Goal: Transaction & Acquisition: Purchase product/service

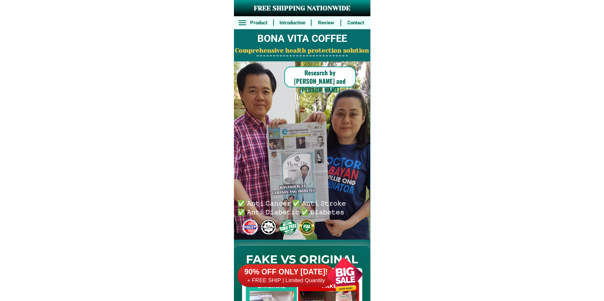
click at [341, 281] on div at bounding box center [345, 275] width 51 height 51
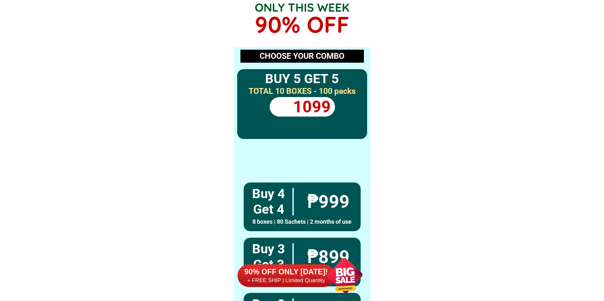
scroll to position [4781, 0]
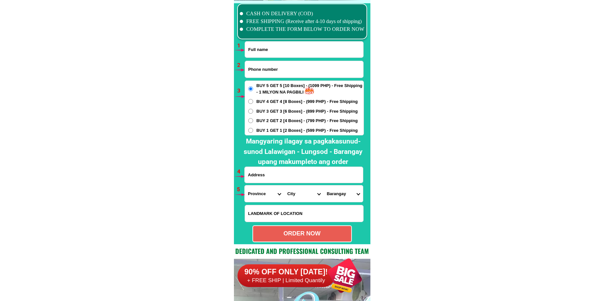
click at [262, 48] on input "Input full_name" at bounding box center [304, 50] width 118 height 16
paste input "Zenaida Samson"
type input "Zenaida Samson"
click at [271, 71] on input "Input phone_number" at bounding box center [304, 69] width 118 height 17
paste input "09701217115"
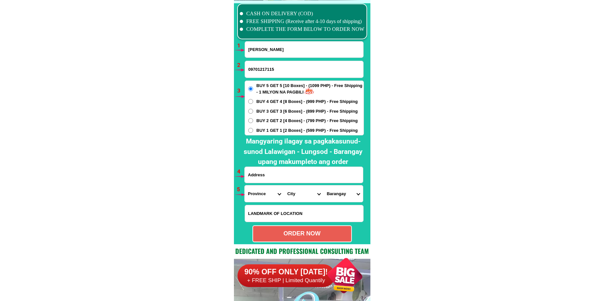
type input "09701217115"
click at [265, 132] on span "BUY 1 GET 1 [2 Boxes] - (599 PHP) - Free Shipping" at bounding box center [307, 130] width 101 height 7
click at [253, 132] on input "BUY 1 GET 1 [2 Boxes] - (599 PHP) - Free Shipping" at bounding box center [250, 130] width 5 height 5
radio input "true"
click at [282, 174] on input "Input address" at bounding box center [304, 175] width 118 height 16
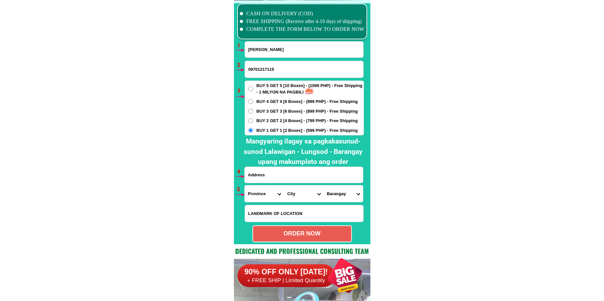
paste input "41 pagasa ampid 1san mateo rizal lagpas ng sm sanmateo malaput sa tulay ng ampi…"
type input "41 pagasa ampid 1san mateo rizal lagpas ng sm sanmateo malaput sa tulay ng ampi…"
click at [263, 195] on select "Province [GEOGRAPHIC_DATA] [GEOGRAPHIC_DATA][PERSON_NAME][GEOGRAPHIC_DATA][GEOG…" at bounding box center [264, 194] width 39 height 17
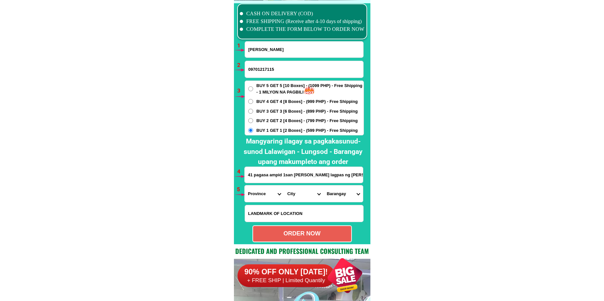
select select "63_993"
click at [245, 186] on select "Province [GEOGRAPHIC_DATA] [GEOGRAPHIC_DATA][PERSON_NAME][GEOGRAPHIC_DATA][GEOG…" at bounding box center [264, 194] width 39 height 17
click at [282, 192] on select "Province [GEOGRAPHIC_DATA] [GEOGRAPHIC_DATA][PERSON_NAME][GEOGRAPHIC_DATA][GEOG…" at bounding box center [264, 194] width 39 height 17
drag, startPoint x: 297, startPoint y: 193, endPoint x: 300, endPoint y: 187, distance: 7.1
click at [298, 194] on select "City Angono Antipolo-city Binangonan Cainta Cardona Jala-jala Pililla Rizal-bar…" at bounding box center [303, 194] width 39 height 17
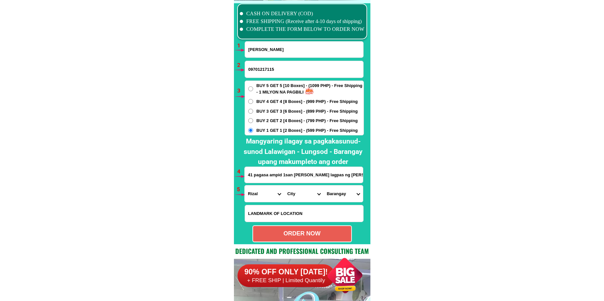
select select "63_993257"
click at [284, 186] on select "City Angono Antipolo-city Binangonan Cainta Cardona Jala-jala Pililla Rizal-bar…" at bounding box center [303, 194] width 39 height 17
click at [336, 194] on select "Barangay Ampid i Ampid ii Banaba Dulong bayan 1 Dulong bayan 2 Guinayang Guitna…" at bounding box center [343, 194] width 39 height 17
select select "63_9932579154"
click at [324, 186] on select "Barangay Ampid i Ampid ii Banaba Dulong bayan 1 Dulong bayan 2 Guinayang Guitna…" at bounding box center [343, 194] width 39 height 17
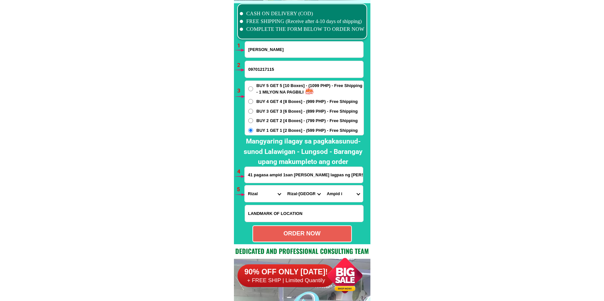
click at [315, 235] on div "ORDER NOW" at bounding box center [302, 234] width 98 height 9
type input "Zenaida Samson"
radio input "true"
click at [282, 50] on input "Zenaida Samson" at bounding box center [304, 50] width 118 height 16
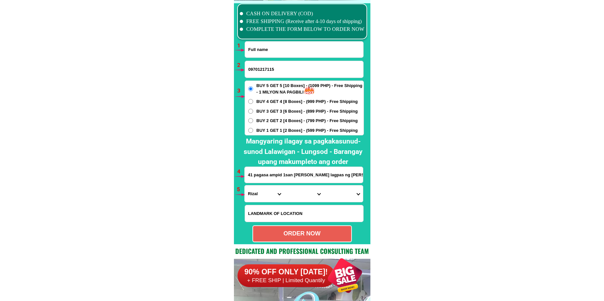
paste input "Patis Claire"
type input "Patis Claire"
click at [271, 70] on input "09701217115" at bounding box center [304, 69] width 118 height 17
paste input "09074343388"
type input "09074343388"
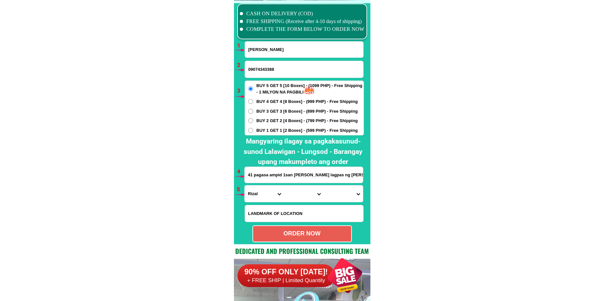
click at [265, 181] on input "41 pagasa ampid 1san mateo rizal lagpas ng sm sanmateo malaput sa tulay ng ampi…" at bounding box center [304, 175] width 118 height 16
paste input "Barangay 176. Phese 1 pkg 4 BLK 38 lot 9 Bagong silang caloocan city"
type input "Barangay 176. Phese 1 pkg 4 BLK 38 lot 9 Bagong silang caloocan city"
click at [276, 111] on span "BUY 3 GET 3 [6 Boxes] - (899 PHP) - Free Shipping" at bounding box center [307, 111] width 101 height 7
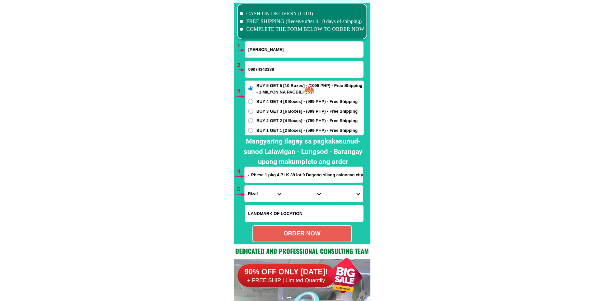
click at [253, 111] on input "BUY 3 GET 3 [6 Boxes] - (899 PHP) - Free Shipping" at bounding box center [250, 111] width 5 height 5
radio input "true"
click at [267, 200] on select "Province [GEOGRAPHIC_DATA] [GEOGRAPHIC_DATA][PERSON_NAME][GEOGRAPHIC_DATA][GEOG…" at bounding box center [264, 194] width 39 height 17
select select "63_219"
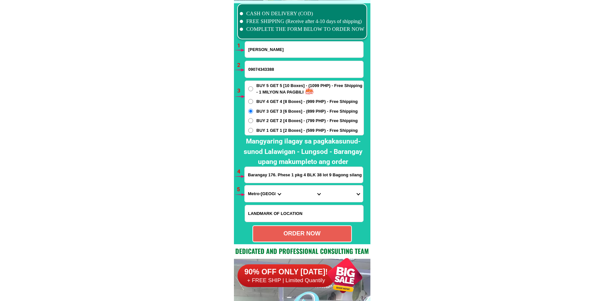
click at [245, 186] on select "Province [GEOGRAPHIC_DATA] [GEOGRAPHIC_DATA][PERSON_NAME][GEOGRAPHIC_DATA][GEOG…" at bounding box center [264, 194] width 39 height 17
drag, startPoint x: 292, startPoint y: 196, endPoint x: 296, endPoint y: 186, distance: 11.2
click at [292, 196] on select "City [GEOGRAPHIC_DATA] [GEOGRAPHIC_DATA] [GEOGRAPHIC_DATA] [GEOGRAPHIC_DATA]-ci…" at bounding box center [303, 194] width 39 height 17
select select "63_2199773"
click at [284, 186] on select "City [GEOGRAPHIC_DATA] [GEOGRAPHIC_DATA] [GEOGRAPHIC_DATA] [GEOGRAPHIC_DATA]-ci…" at bounding box center [303, 194] width 39 height 17
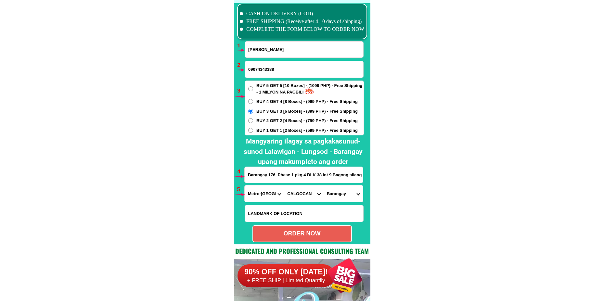
click at [332, 193] on select "Barangay Barangay 1 Barangay 10 Barangay 100 Barangay 101 Barangay 102 Barangay…" at bounding box center [343, 194] width 39 height 17
select select "63_21997732517"
click at [324, 186] on select "Barangay Barangay 1 Barangay 10 Barangay 100 Barangay 101 Barangay 102 Barangay…" at bounding box center [343, 194] width 39 height 17
click at [331, 231] on div "ORDER NOW" at bounding box center [302, 234] width 98 height 9
radio input "true"
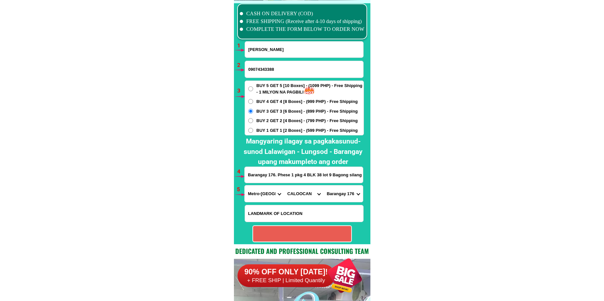
radio input "true"
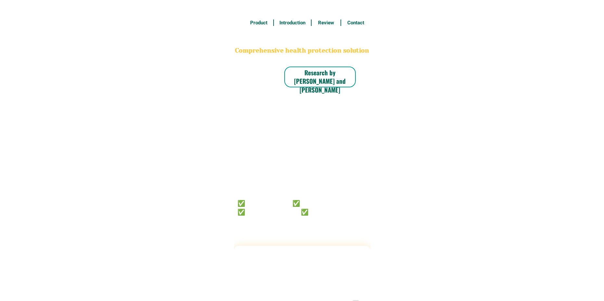
radio input "true"
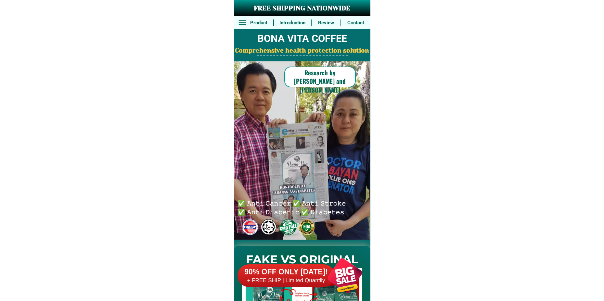
click at [344, 278] on div at bounding box center [345, 275] width 51 height 51
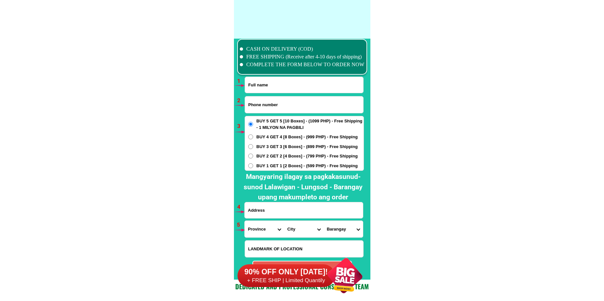
scroll to position [4781, 0]
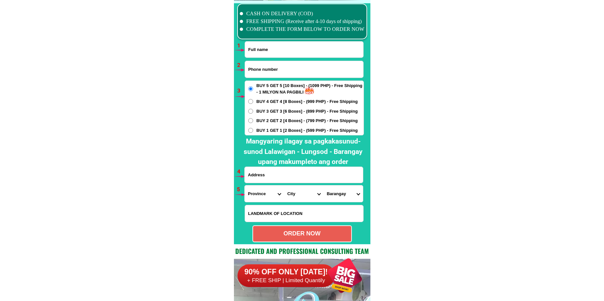
click at [269, 46] on input "Input full_name" at bounding box center [304, 50] width 118 height 16
paste input "[PERSON_NAME]"
type input "[PERSON_NAME]"
click at [270, 70] on input "Input phone_number" at bounding box center [304, 69] width 118 height 17
paste input "09939728327"
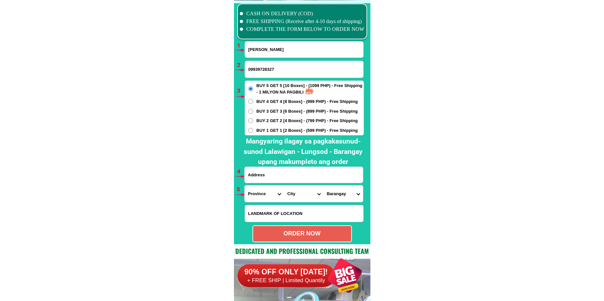
type input "09939728327"
click at [257, 121] on span "BUY 2 GET 2 [4 Boxes] - (799 PHP) - Free Shipping" at bounding box center [307, 121] width 101 height 7
click at [253, 121] on input "BUY 2 GET 2 [4 Boxes] - (799 PHP) - Free Shipping" at bounding box center [250, 120] width 5 height 5
radio input "true"
click at [289, 178] on input "Input address" at bounding box center [304, 175] width 118 height 16
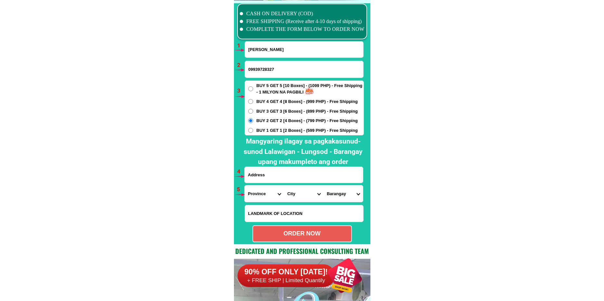
paste input "857 Purok 6 Sucat ,Muntinlupa, [GEOGRAPHIC_DATA],[GEOGRAPHIC_DATA]"
type input "857 Purok 6 Sucat ,Muntinlupa, [GEOGRAPHIC_DATA],[GEOGRAPHIC_DATA]"
drag, startPoint x: 262, startPoint y: 194, endPoint x: 262, endPoint y: 190, distance: 3.6
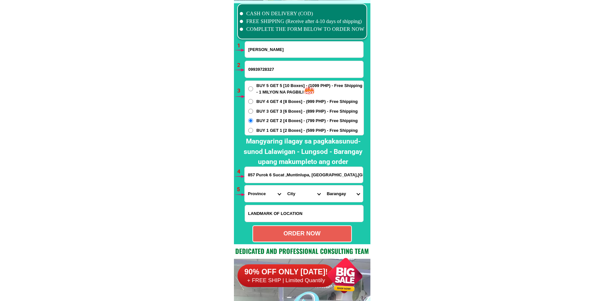
click at [261, 193] on select "Province [GEOGRAPHIC_DATA] [GEOGRAPHIC_DATA][PERSON_NAME][GEOGRAPHIC_DATA][GEOG…" at bounding box center [264, 194] width 39 height 17
select select "63_219"
click at [245, 186] on select "Province [GEOGRAPHIC_DATA] [GEOGRAPHIC_DATA][PERSON_NAME][GEOGRAPHIC_DATA][GEOG…" at bounding box center [264, 194] width 39 height 17
click at [298, 191] on select "City [GEOGRAPHIC_DATA] [GEOGRAPHIC_DATA] [GEOGRAPHIC_DATA] [GEOGRAPHIC_DATA]-ci…" at bounding box center [303, 194] width 39 height 17
select select "63_219253"
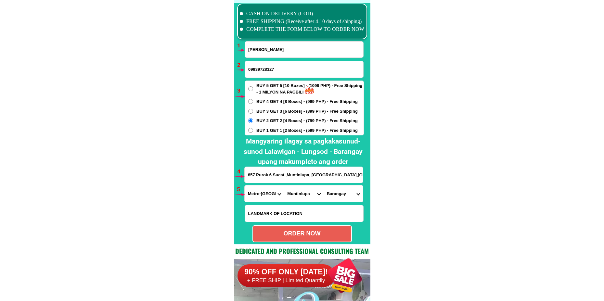
click at [284, 186] on select "City [GEOGRAPHIC_DATA] [GEOGRAPHIC_DATA] [GEOGRAPHIC_DATA] [GEOGRAPHIC_DATA]-ci…" at bounding box center [303, 194] width 39 height 17
click at [330, 201] on select "Barangay Alabang [PERSON_NAME] alabang Bayanan Buli [GEOGRAPHIC_DATA] Poblacion…" at bounding box center [343, 194] width 39 height 17
select select "63_2192539123"
click at [324, 186] on select "Barangay Alabang [PERSON_NAME] alabang Bayanan Buli [GEOGRAPHIC_DATA] Poblacion…" at bounding box center [343, 194] width 39 height 17
click at [302, 232] on div "ORDER NOW" at bounding box center [302, 234] width 98 height 9
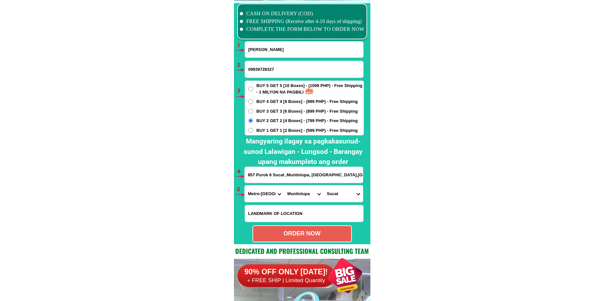
radio input "true"
click at [268, 49] on input "[PERSON_NAME]" at bounding box center [304, 50] width 118 height 16
paste input "[PERSON_NAME]"
type input "[PERSON_NAME]"
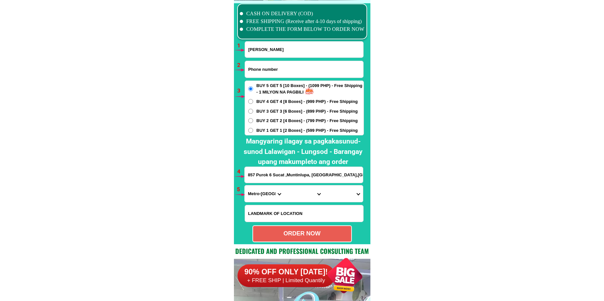
click at [283, 65] on input "Input phone_number" at bounding box center [304, 69] width 118 height 17
paste input "0991 773 o636"
click at [259, 70] on input "0991 773 o636" at bounding box center [304, 69] width 118 height 17
click at [268, 68] on input "0991773 o636" at bounding box center [304, 69] width 118 height 17
click at [269, 70] on input "0991773 o636" at bounding box center [304, 69] width 118 height 17
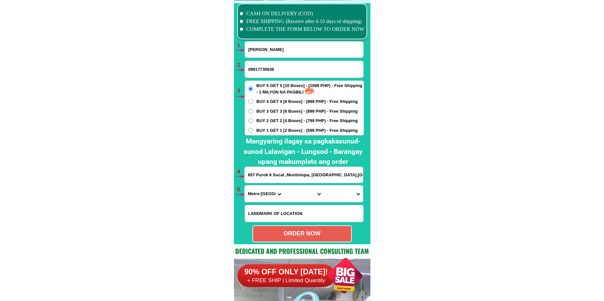
type input "09917730636"
click at [272, 121] on span "BUY 2 GET 2 [4 Boxes] - (799 PHP) - Free Shipping" at bounding box center [307, 121] width 101 height 7
click at [253, 121] on input "BUY 2 GET 2 [4 Boxes] - (799 PHP) - Free Shipping" at bounding box center [250, 120] width 5 height 5
radio input "true"
click at [265, 176] on input "857 Purok 6 Sucat ,Muntinlupa, [GEOGRAPHIC_DATA],[GEOGRAPHIC_DATA]" at bounding box center [304, 175] width 118 height 16
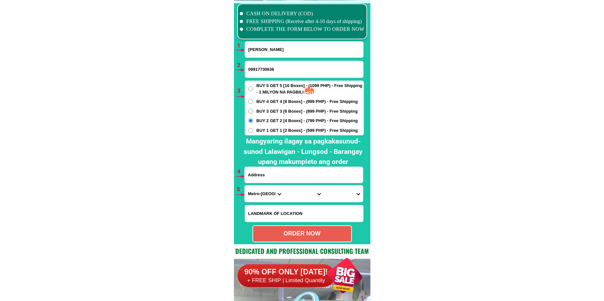
paste input "purok 2maglunob street .name ko a.[PERSON_NAME]."
click at [298, 180] on input "purok 2maglunob street .name ko a.[PERSON_NAME]." at bounding box center [304, 175] width 118 height 16
paste input "[PERSON_NAME],aklan purok 2maglunob street"
type input "[PERSON_NAME],aklan purok 2maglunob street"
click at [269, 194] on select "Province [GEOGRAPHIC_DATA] [GEOGRAPHIC_DATA][PERSON_NAME][GEOGRAPHIC_DATA][GEOG…" at bounding box center [264, 194] width 39 height 17
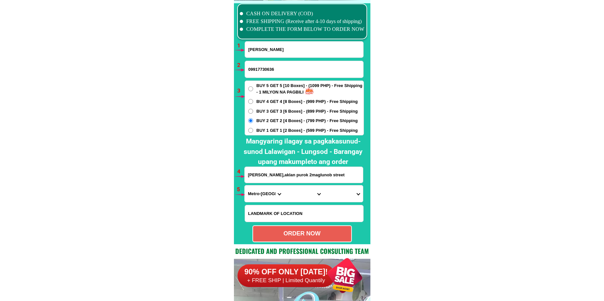
select select "63_595"
click at [245, 186] on select "Province [GEOGRAPHIC_DATA] [GEOGRAPHIC_DATA][PERSON_NAME][GEOGRAPHIC_DATA][GEOG…" at bounding box center [264, 194] width 39 height 17
click at [299, 190] on select "City Aklan-balete Aklan-banga [GEOGRAPHIC_DATA][PERSON_NAME] [PERSON_NAME][GEOG…" at bounding box center [303, 194] width 39 height 17
select select "63_5951578"
click at [284, 186] on select "City Aklan-balete Aklan-banga [GEOGRAPHIC_DATA][PERSON_NAME] [PERSON_NAME][GEOG…" at bounding box center [303, 194] width 39 height 17
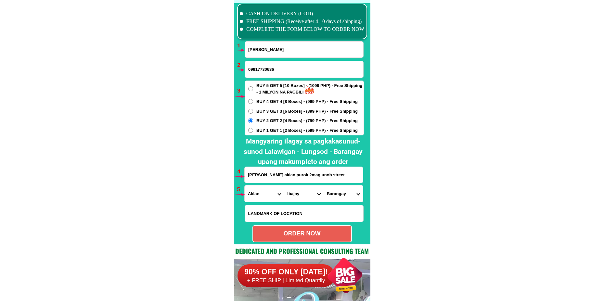
click at [344, 194] on select "Barangay [GEOGRAPHIC_DATA] [GEOGRAPHIC_DATA] [GEOGRAPHIC_DATA] [GEOGRAPHIC_DATA…" at bounding box center [343, 194] width 39 height 17
select select "63_59515788608"
click at [324, 186] on select "Barangay [GEOGRAPHIC_DATA] [GEOGRAPHIC_DATA] [GEOGRAPHIC_DATA] [GEOGRAPHIC_DATA…" at bounding box center [343, 194] width 39 height 17
click at [307, 236] on div "ORDER NOW" at bounding box center [302, 234] width 98 height 9
radio input "true"
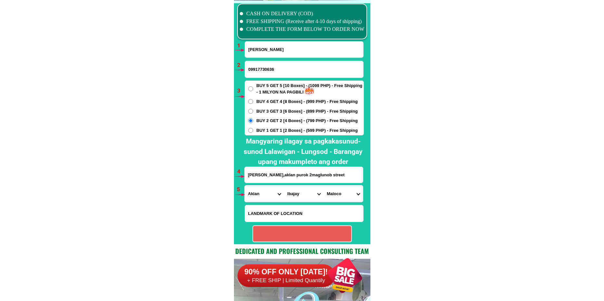
radio input "true"
drag, startPoint x: 261, startPoint y: 48, endPoint x: 269, endPoint y: 50, distance: 7.7
click at [261, 48] on input "[PERSON_NAME]" at bounding box center [304, 50] width 118 height 16
paste input "[PERSON_NAME]"
type input "[PERSON_NAME]"
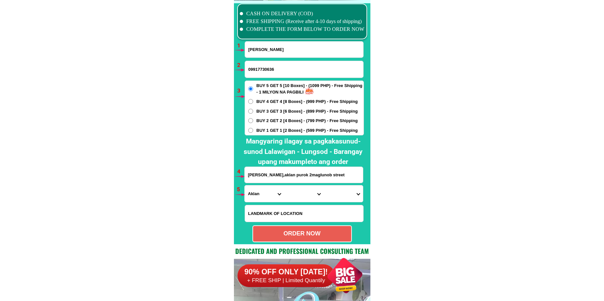
click at [260, 70] on input "09917730636" at bounding box center [304, 69] width 118 height 17
paste input "09536325492"
type input "09536325492"
click at [269, 118] on span "BUY 2 GET 2 [4 Boxes] - (799 PHP) - Free Shipping" at bounding box center [307, 121] width 101 height 7
click at [253, 118] on input "BUY 2 GET 2 [4 Boxes] - (799 PHP) - Free Shipping" at bounding box center [250, 120] width 5 height 5
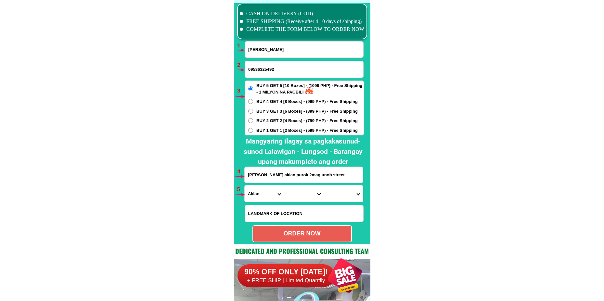
radio input "true"
drag, startPoint x: 263, startPoint y: 176, endPoint x: 266, endPoint y: 171, distance: 6.3
click at [263, 176] on input "[PERSON_NAME],aklan purok 2maglunob street" at bounding box center [304, 175] width 118 height 16
paste input "barangáy. [PERSON_NAME]. zóne5. dagami. líy ti"
type input "barangáy. [PERSON_NAME]. zóne5. dagami. líy ti"
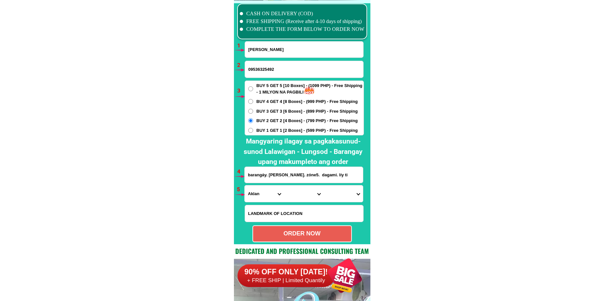
click at [263, 196] on select "Province [GEOGRAPHIC_DATA] [GEOGRAPHIC_DATA][PERSON_NAME][GEOGRAPHIC_DATA][GEOG…" at bounding box center [264, 194] width 39 height 17
select select "63_199"
click at [245, 186] on select "Province [GEOGRAPHIC_DATA] [GEOGRAPHIC_DATA][PERSON_NAME][GEOGRAPHIC_DATA][GEOG…" at bounding box center [264, 194] width 39 height 17
click at [293, 198] on select "City [GEOGRAPHIC_DATA][PERSON_NAME][GEOGRAPHIC_DATA] [GEOGRAPHIC_DATA] [GEOGRAP…" at bounding box center [303, 194] width 39 height 17
select select "63_1999907"
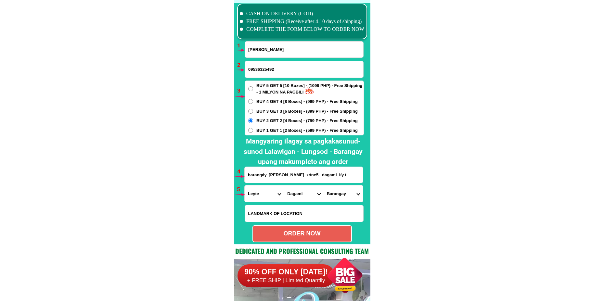
click at [284, 186] on select "City [GEOGRAPHIC_DATA][PERSON_NAME][GEOGRAPHIC_DATA] [GEOGRAPHIC_DATA] [GEOGRAP…" at bounding box center [303, 194] width 39 height 17
click at [342, 198] on select "Barangay Abaca Abre [PERSON_NAME] [GEOGRAPHIC_DATA] [GEOGRAPHIC_DATA] Buenavist…" at bounding box center [343, 194] width 39 height 17
select select "63_19999079760"
click at [324, 186] on select "Barangay Abaca Abre [PERSON_NAME] [GEOGRAPHIC_DATA] [GEOGRAPHIC_DATA] Buenavist…" at bounding box center [343, 194] width 39 height 17
click at [332, 199] on select "Barangay Abaca Abre [PERSON_NAME] [GEOGRAPHIC_DATA] [GEOGRAPHIC_DATA] Buenavist…" at bounding box center [343, 194] width 39 height 17
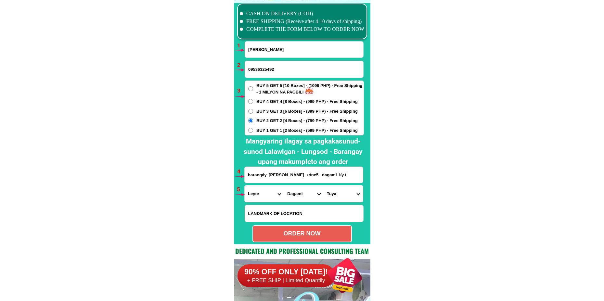
click at [324, 186] on select "Barangay Abaca Abre [PERSON_NAME] [GEOGRAPHIC_DATA] [GEOGRAPHIC_DATA] Buenavist…" at bounding box center [343, 194] width 39 height 17
click at [320, 238] on div "ORDER NOW" at bounding box center [302, 234] width 98 height 9
type input "09536325492"
radio input "true"
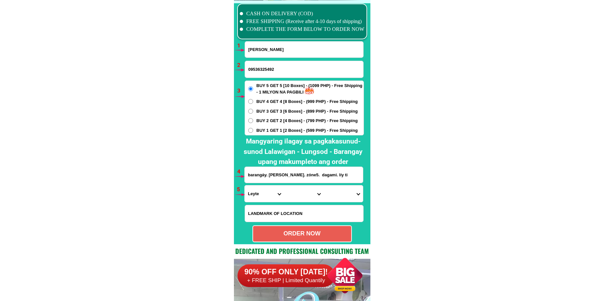
click at [266, 52] on input "[PERSON_NAME]" at bounding box center [304, 50] width 118 height 16
paste input "YumYum Kangleon"
type input "YumYum Kangleon"
click at [262, 71] on input "09536325492" at bounding box center [304, 69] width 118 height 17
paste input "0905 959 4674"
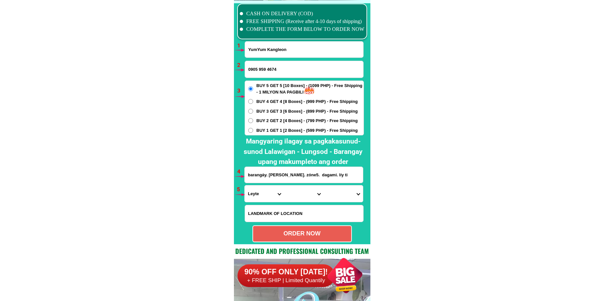
click at [258, 71] on input "0905 959 4674" at bounding box center [304, 69] width 118 height 17
click at [259, 69] on input "0905 959 4674" at bounding box center [304, 69] width 118 height 17
click at [268, 68] on input "0905959 4674" at bounding box center [304, 69] width 118 height 17
click at [267, 71] on input "0905959 4674" at bounding box center [304, 69] width 118 height 17
type input "09059594674"
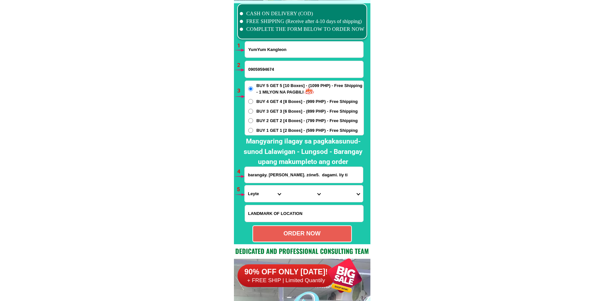
click at [265, 121] on span "BUY 2 GET 2 [4 Boxes] - (799 PHP) - Free Shipping" at bounding box center [307, 121] width 101 height 7
click at [253, 121] on input "BUY 2 GET 2 [4 Boxes] - (799 PHP) - Free Shipping" at bounding box center [250, 120] width 5 height 5
radio input "true"
click at [264, 172] on input "barangáy. [PERSON_NAME]. zóne5. dagami. líy ti" at bounding box center [304, 175] width 118 height 16
paste input "134 Salvador ext [GEOGRAPHIC_DATA] In [GEOGRAPHIC_DATA], along [GEOGRAPHIC_DATA]"
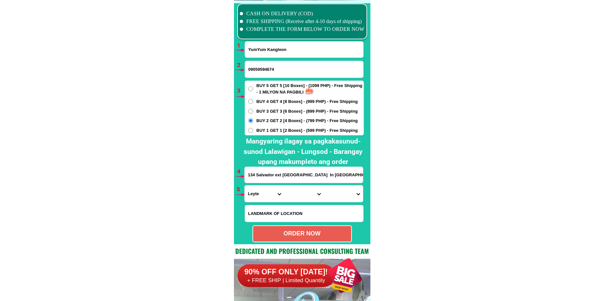
scroll to position [0, 95]
type input "134 Salvador ext [GEOGRAPHIC_DATA] In [GEOGRAPHIC_DATA], along [GEOGRAPHIC_DATA]"
click at [260, 196] on select "Province [GEOGRAPHIC_DATA] [GEOGRAPHIC_DATA][PERSON_NAME][GEOGRAPHIC_DATA][GEOG…" at bounding box center [264, 194] width 39 height 17
select select "63_8"
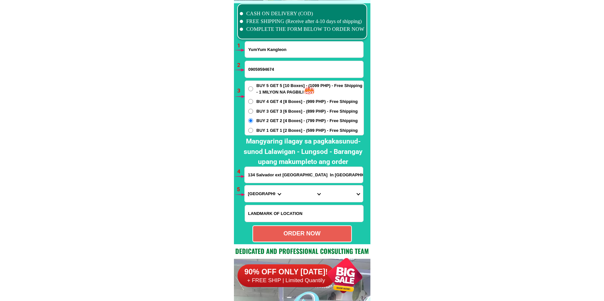
click at [245, 186] on select "Province [GEOGRAPHIC_DATA] [GEOGRAPHIC_DATA][PERSON_NAME][GEOGRAPHIC_DATA][GEOG…" at bounding box center [264, 194] width 39 height 17
click at [301, 192] on select "City Alcoy [GEOGRAPHIC_DATA][PERSON_NAME][GEOGRAPHIC_DATA][GEOGRAPHIC_DATA] [GE…" at bounding box center [303, 194] width 39 height 17
select select "63_865"
click at [284, 186] on select "City Alcoy [GEOGRAPHIC_DATA][PERSON_NAME][GEOGRAPHIC_DATA][GEOGRAPHIC_DATA] [GE…" at bounding box center [303, 194] width 39 height 17
drag, startPoint x: 337, startPoint y: 193, endPoint x: 337, endPoint y: 187, distance: 6.2
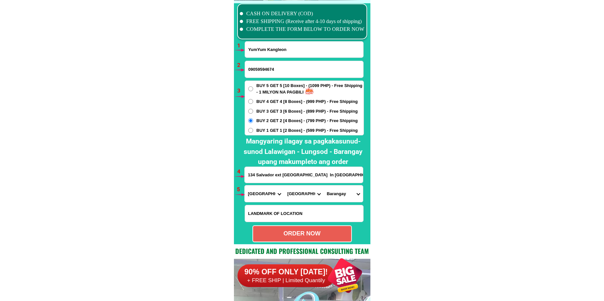
click at [337, 191] on select "Barangay Adlaon Agsungot Apas Babag Bacayan Banilad [PERSON_NAME] san [PERSON_N…" at bounding box center [343, 194] width 39 height 17
select select "63_8654825"
click at [324, 186] on select "Barangay Adlaon Agsungot Apas Babag Bacayan Banilad [PERSON_NAME] san [PERSON_N…" at bounding box center [343, 194] width 39 height 17
click at [322, 236] on div "ORDER NOW" at bounding box center [302, 234] width 98 height 9
radio input "true"
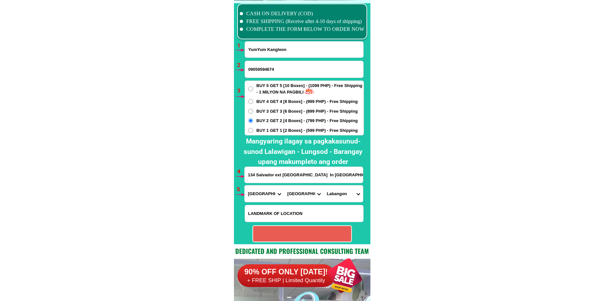
radio input "true"
click at [266, 47] on input "YumYum Kangleon" at bounding box center [304, 50] width 118 height 16
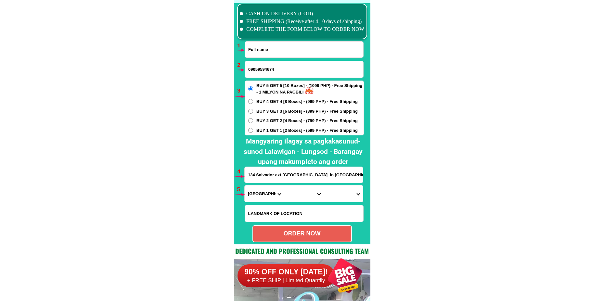
paste input "[US_STATE] [PERSON_NAME]"
type input "[US_STATE] [PERSON_NAME]"
click at [263, 72] on input "09059594674" at bounding box center [304, 69] width 118 height 17
paste input "09660197176"
type input "09660197176"
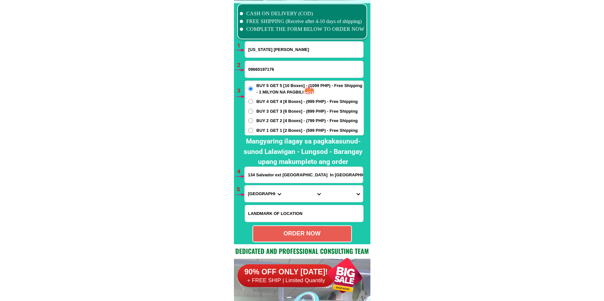
click at [274, 174] on input "134 Salvador ext [GEOGRAPHIC_DATA] In [GEOGRAPHIC_DATA], along [GEOGRAPHIC_DATA]" at bounding box center [304, 175] width 118 height 16
paste input "q2 11a quadro malaya [PERSON_NAME] buy 5 get 5"
type input "q2 11a quadro malaya [PERSON_NAME] buy 5 get 5"
click at [259, 189] on select "Province [GEOGRAPHIC_DATA] [GEOGRAPHIC_DATA][PERSON_NAME][GEOGRAPHIC_DATA][GEOG…" at bounding box center [264, 194] width 39 height 17
select select "63_1"
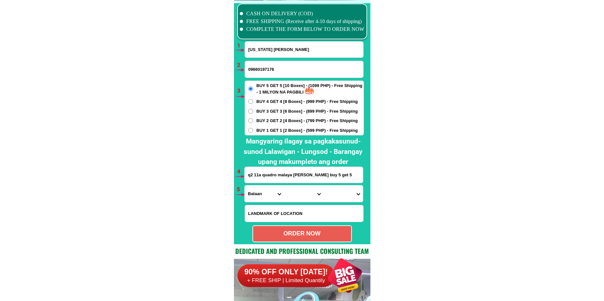
click at [245, 186] on select "Province [GEOGRAPHIC_DATA] [GEOGRAPHIC_DATA][PERSON_NAME][GEOGRAPHIC_DATA][GEOG…" at bounding box center [264, 194] width 39 height 17
drag, startPoint x: 299, startPoint y: 199, endPoint x: 298, endPoint y: 189, distance: 10.4
click at [298, 198] on select "City [GEOGRAPHIC_DATA] [GEOGRAPHIC_DATA] [GEOGRAPHIC_DATA]-city [GEOGRAPHIC_DAT…" at bounding box center [303, 194] width 39 height 17
select select "63_13910"
click at [284, 186] on select "City [GEOGRAPHIC_DATA] [GEOGRAPHIC_DATA] [GEOGRAPHIC_DATA]-city [GEOGRAPHIC_DAT…" at bounding box center [303, 194] width 39 height 17
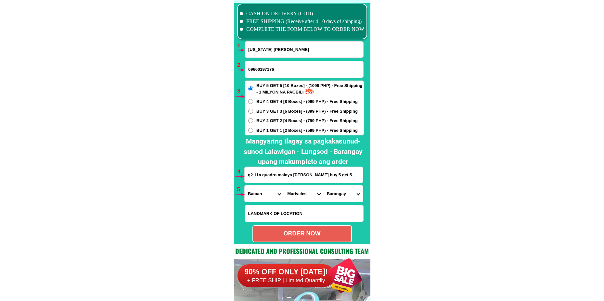
click at [340, 190] on select "Barangay Alas-asin [PERSON_NAME] Baseco country ([GEOGRAPHIC_DATA]) [GEOGRAPHIC…" at bounding box center [343, 194] width 39 height 17
select select "63_1391019494"
click at [324, 186] on select "Barangay Alas-asin [PERSON_NAME] Baseco country ([GEOGRAPHIC_DATA]) [GEOGRAPHIC…" at bounding box center [343, 194] width 39 height 17
click at [273, 235] on div "ORDER NOW" at bounding box center [302, 234] width 98 height 9
radio input "true"
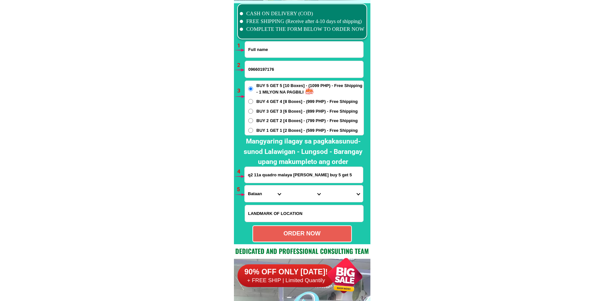
click at [301, 45] on input "Input full_name" at bounding box center [304, 50] width 118 height 16
paste input "[PERSON_NAME]"
type input "[PERSON_NAME]"
click at [286, 64] on input "09660197176" at bounding box center [304, 69] width 118 height 17
paste input "09949800823"
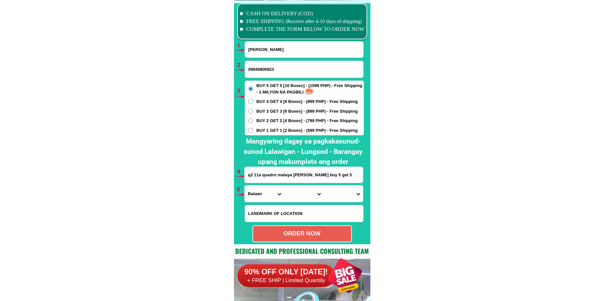
type input "09949800823"
click at [266, 119] on span "BUY 2 GET 2 [4 Boxes] - (799 PHP) - Free Shipping" at bounding box center [307, 121] width 101 height 7
click at [253, 119] on input "BUY 2 GET 2 [4 Boxes] - (799 PHP) - Free Shipping" at bounding box center [250, 120] width 5 height 5
radio input "true"
click at [283, 175] on input "q2 11a quadro malaya [PERSON_NAME] buy 5 get 5" at bounding box center [304, 175] width 118 height 16
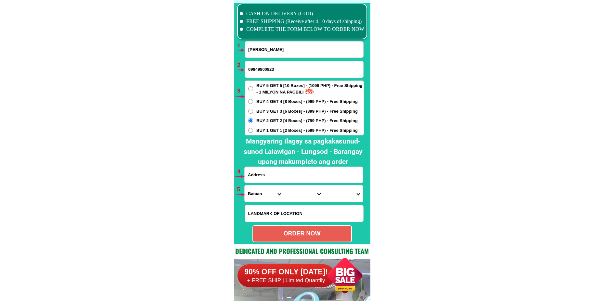
paste input "[PERSON_NAME][GEOGRAPHIC_DATA] Site purok 3 Brgy [PERSON_NAME][GEOGRAPHIC_DATA]"
type input "[PERSON_NAME][GEOGRAPHIC_DATA] Site purok 3 Brgy [PERSON_NAME][GEOGRAPHIC_DATA]"
click at [258, 196] on select "Province [GEOGRAPHIC_DATA] [GEOGRAPHIC_DATA][PERSON_NAME][GEOGRAPHIC_DATA][GEOG…" at bounding box center [264, 194] width 39 height 17
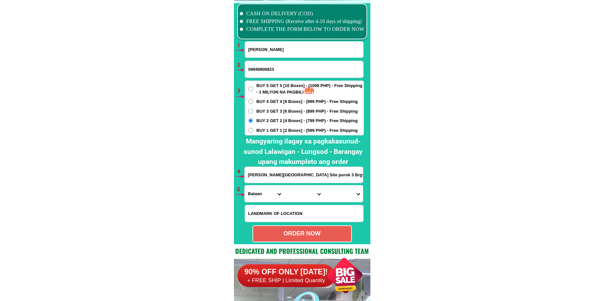
select select "63_600"
click at [245, 186] on select "Province [GEOGRAPHIC_DATA] [GEOGRAPHIC_DATA][PERSON_NAME][GEOGRAPHIC_DATA][GEOG…" at bounding box center [264, 194] width 39 height 17
click at [299, 191] on select "City [GEOGRAPHIC_DATA][PERSON_NAME][GEOGRAPHIC_DATA]-city [GEOGRAPHIC_DATA][PER…" at bounding box center [303, 194] width 39 height 17
select select "63_6004931"
click at [284, 186] on select "City [GEOGRAPHIC_DATA][PERSON_NAME][GEOGRAPHIC_DATA]-city [GEOGRAPHIC_DATA][PER…" at bounding box center [303, 194] width 39 height 17
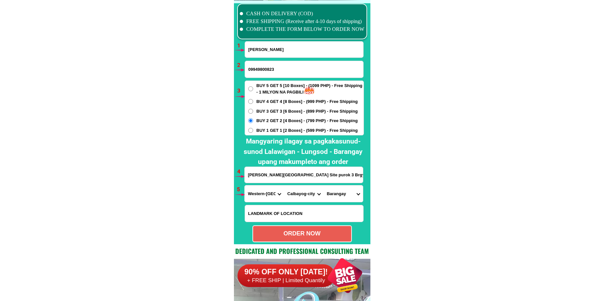
click at [333, 188] on select "Barangay Acedillo Aguit-itan (pob.) Alibaba Amampacang Anislag [GEOGRAPHIC_DATA…" at bounding box center [343, 194] width 39 height 17
select select "63_6004931172"
click at [324, 186] on select "Barangay Acedillo Aguit-itan (pob.) Alibaba Amampacang Anislag [GEOGRAPHIC_DATA…" at bounding box center [343, 194] width 39 height 17
click at [300, 231] on div "ORDER NOW" at bounding box center [302, 234] width 98 height 9
radio input "true"
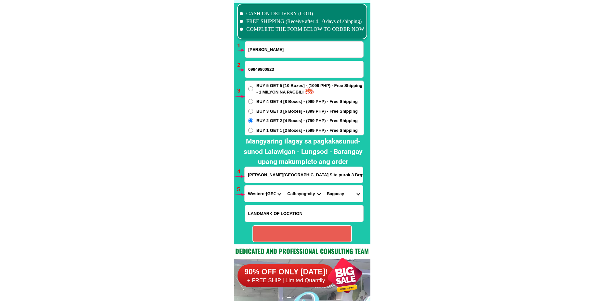
radio input "true"
